Goal: Task Accomplishment & Management: Manage account settings

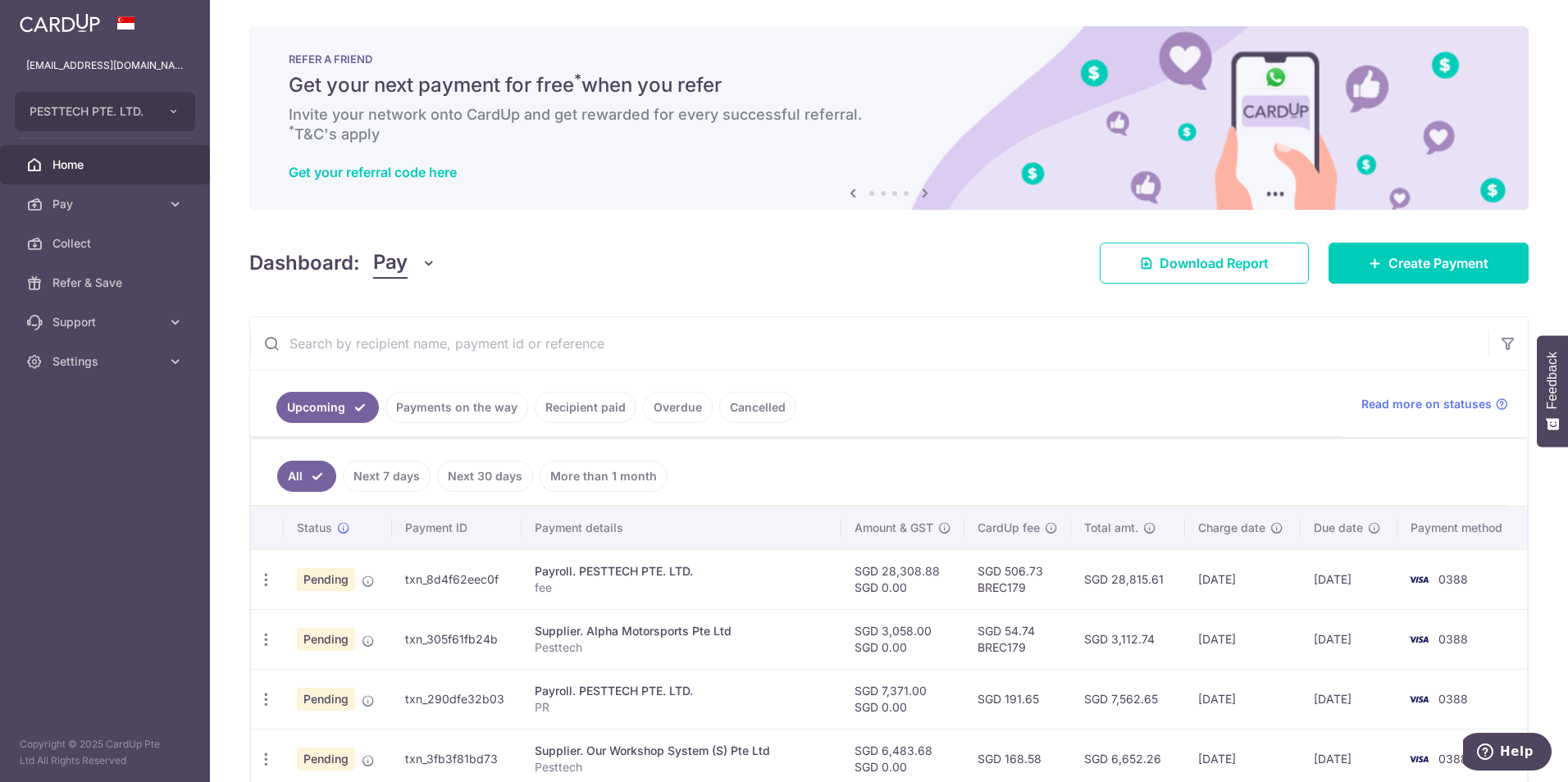
scroll to position [164, 0]
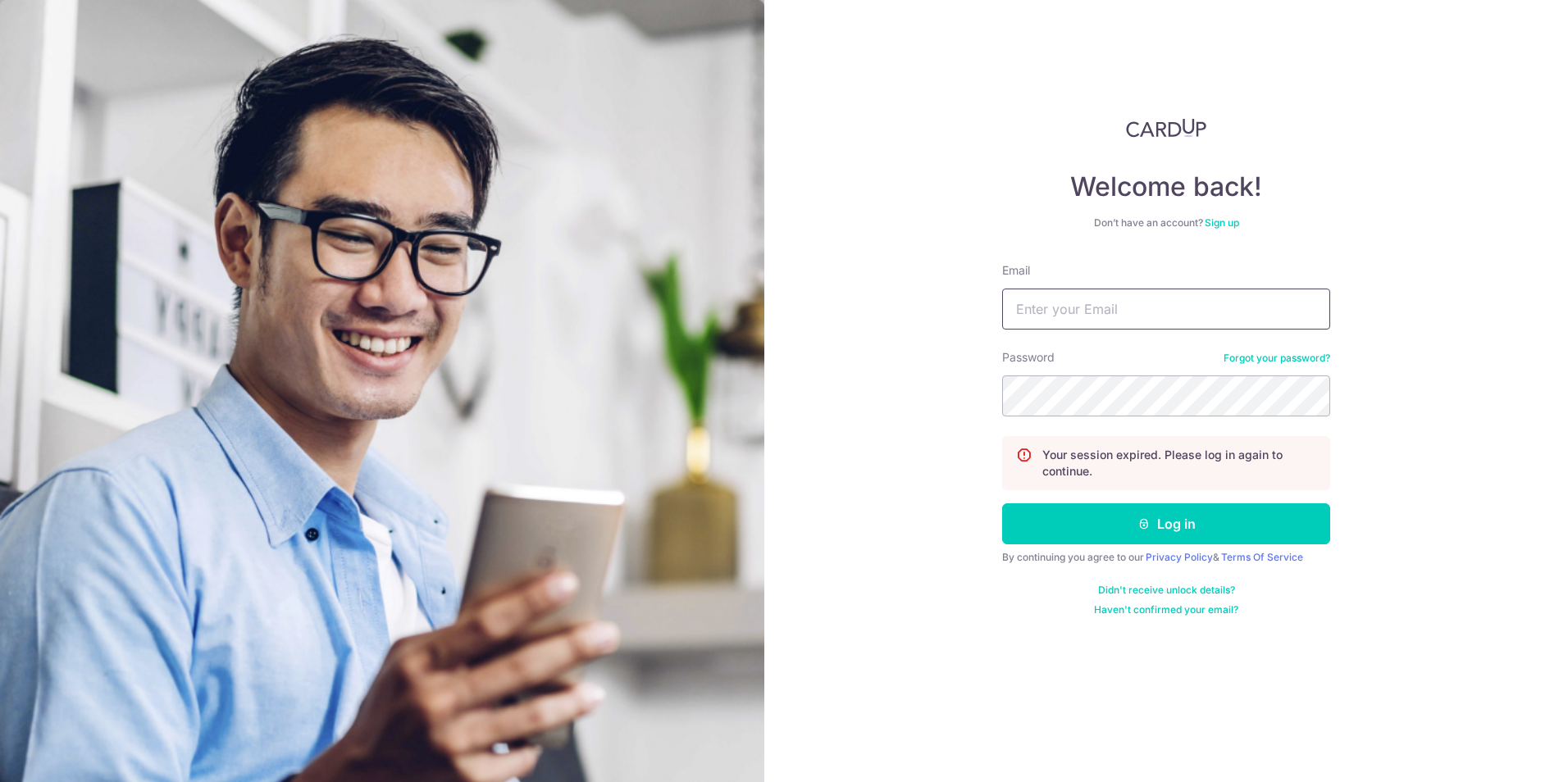
type input "[EMAIL_ADDRESS][DOMAIN_NAME]"
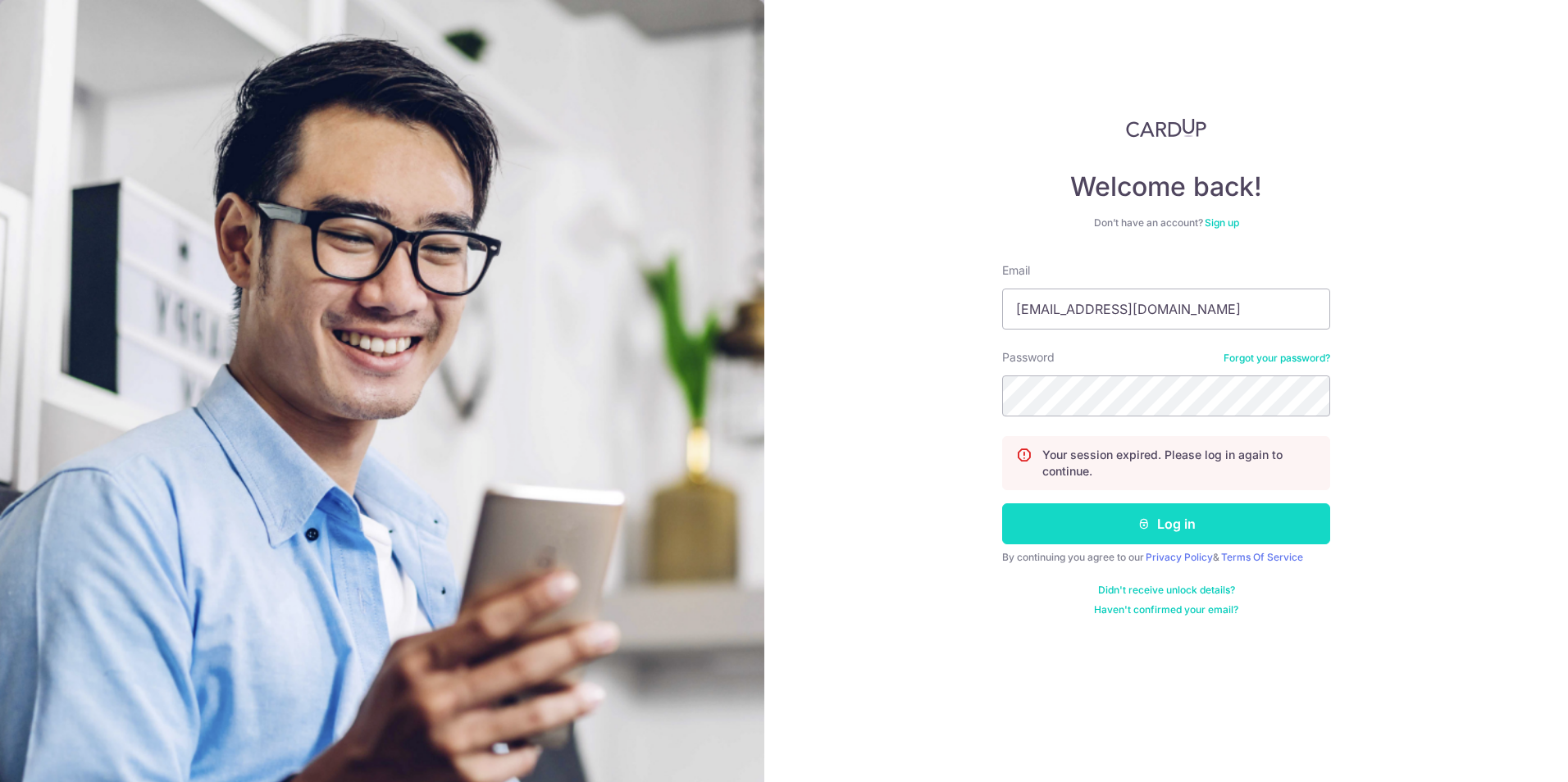
drag, startPoint x: 0, startPoint y: 0, endPoint x: 1170, endPoint y: 519, distance: 1279.9
click at [1170, 519] on button "Log in" at bounding box center [1166, 523] width 328 height 41
